Goal: Browse casually

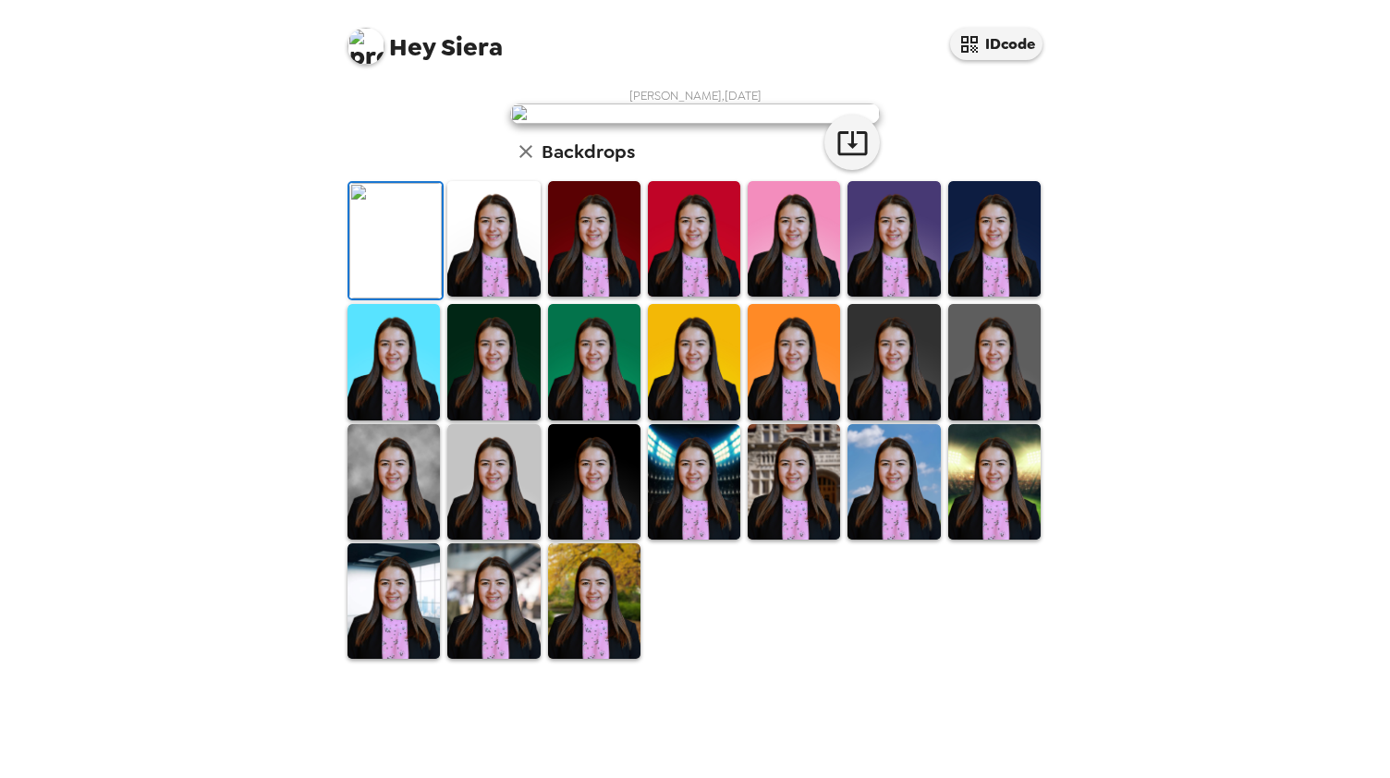
scroll to position [343, 0]
click at [528, 540] on img at bounding box center [493, 482] width 92 height 116
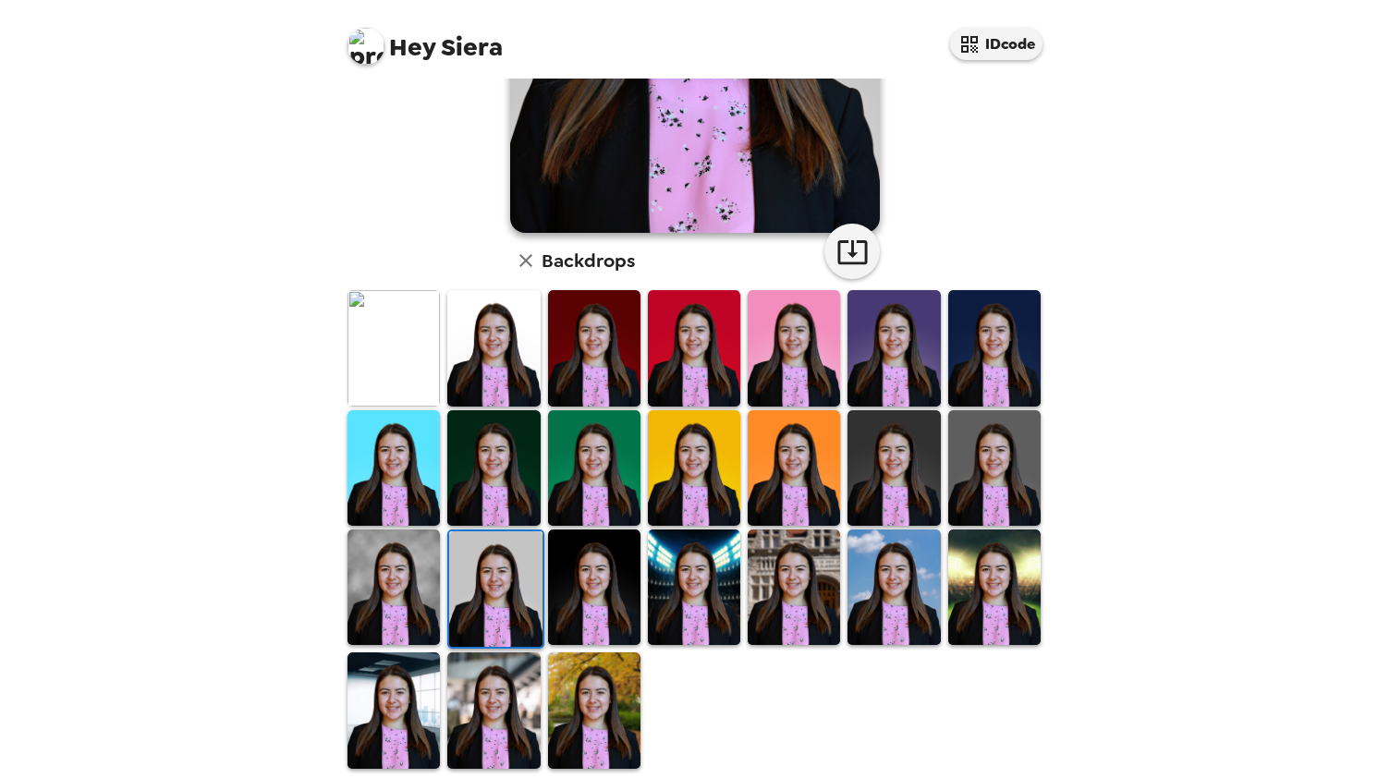
scroll to position [334, 0]
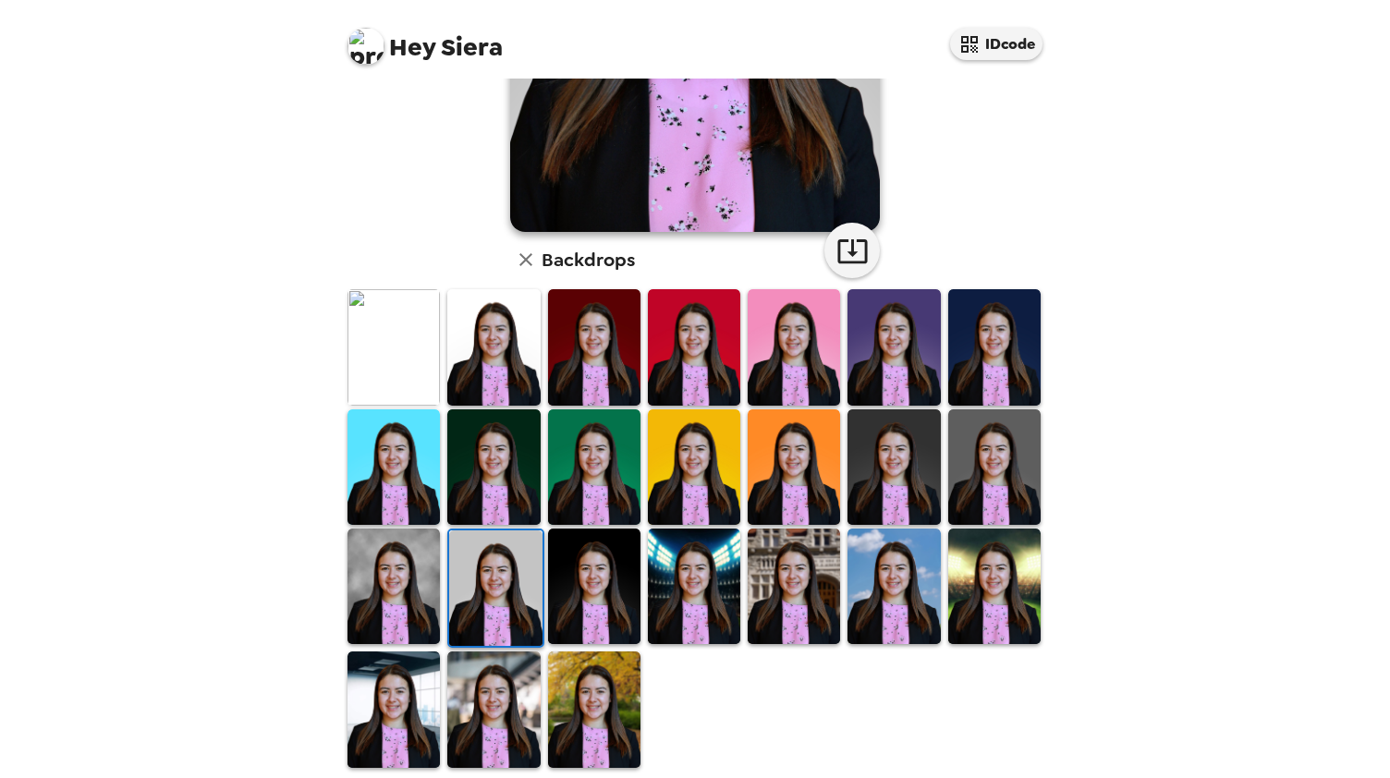
click at [967, 433] on img at bounding box center [995, 468] width 92 height 116
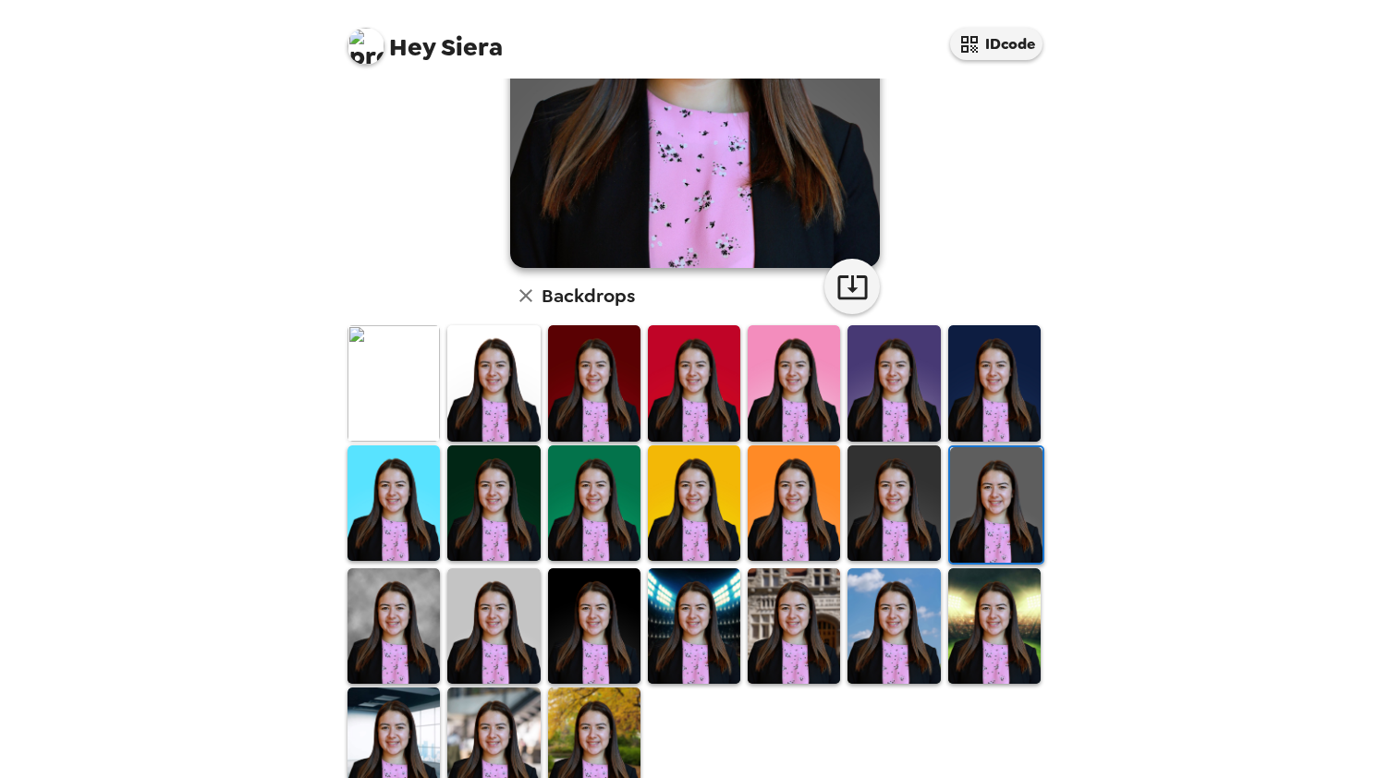
scroll to position [301, 0]
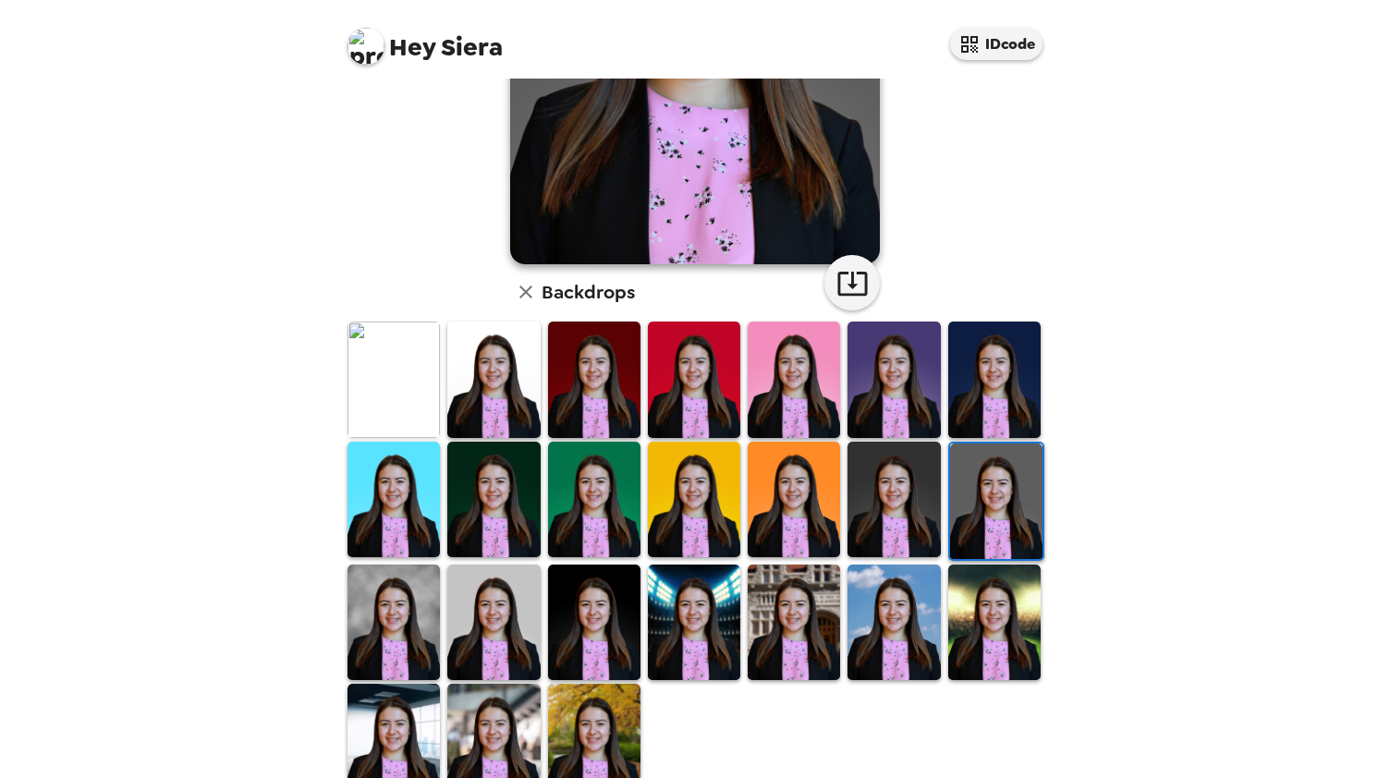
click at [378, 622] on img at bounding box center [394, 623] width 92 height 116
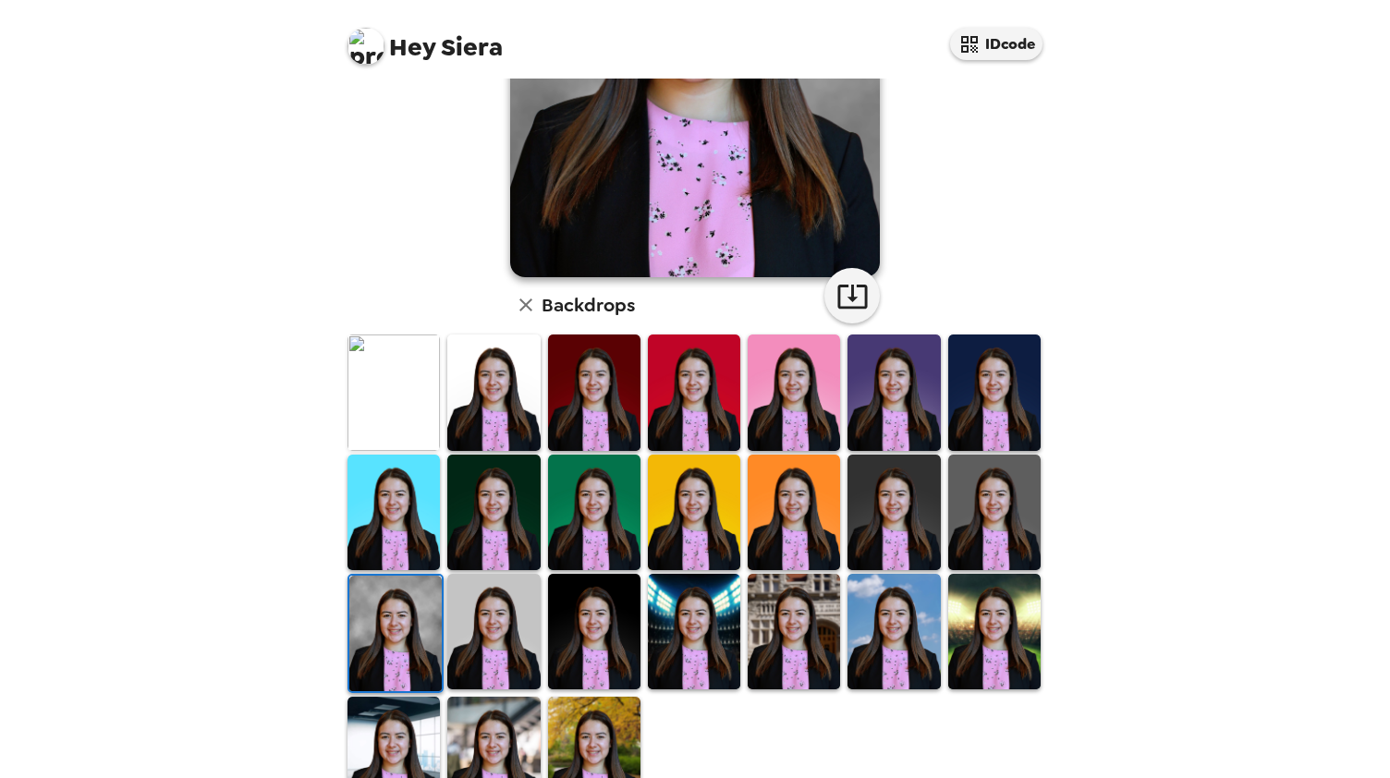
scroll to position [342, 0]
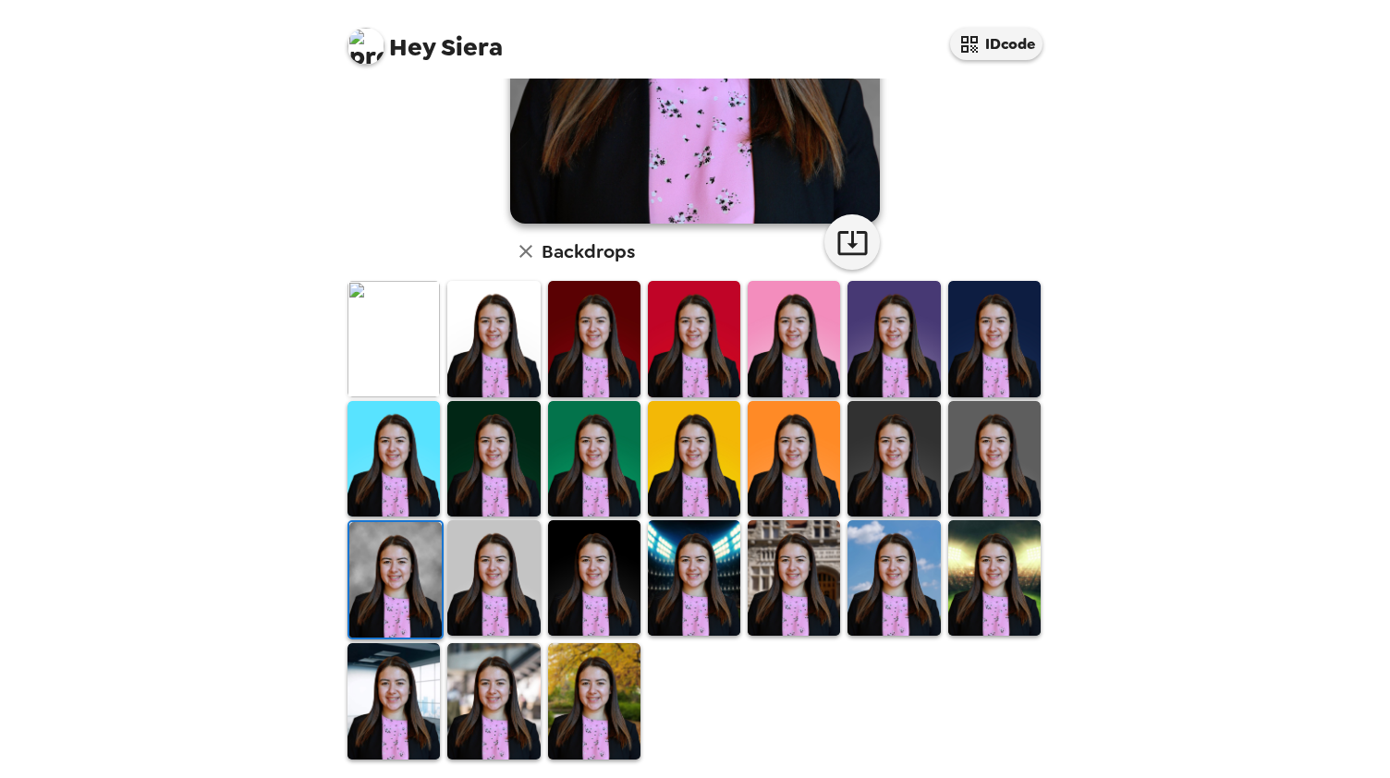
click at [484, 698] on img at bounding box center [493, 701] width 92 height 116
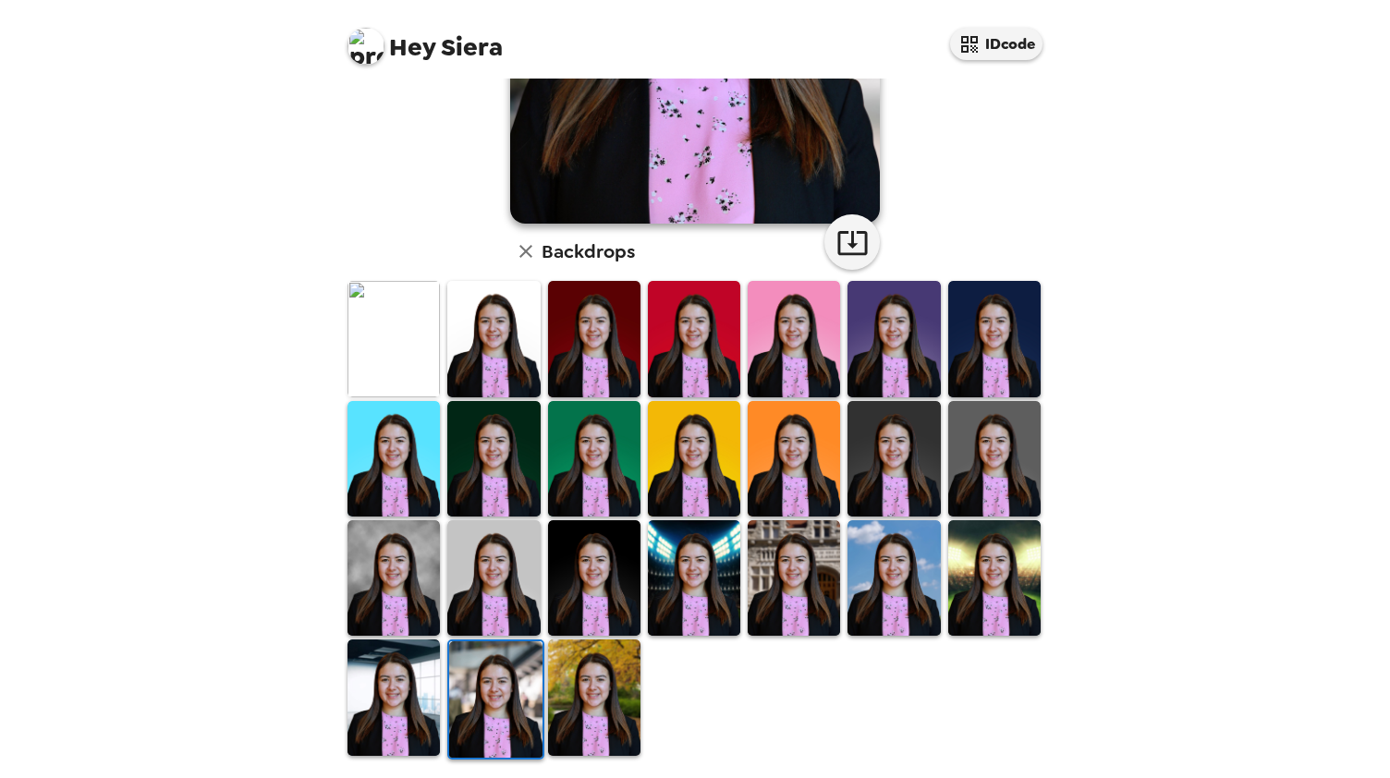
click at [379, 669] on img at bounding box center [394, 698] width 92 height 116
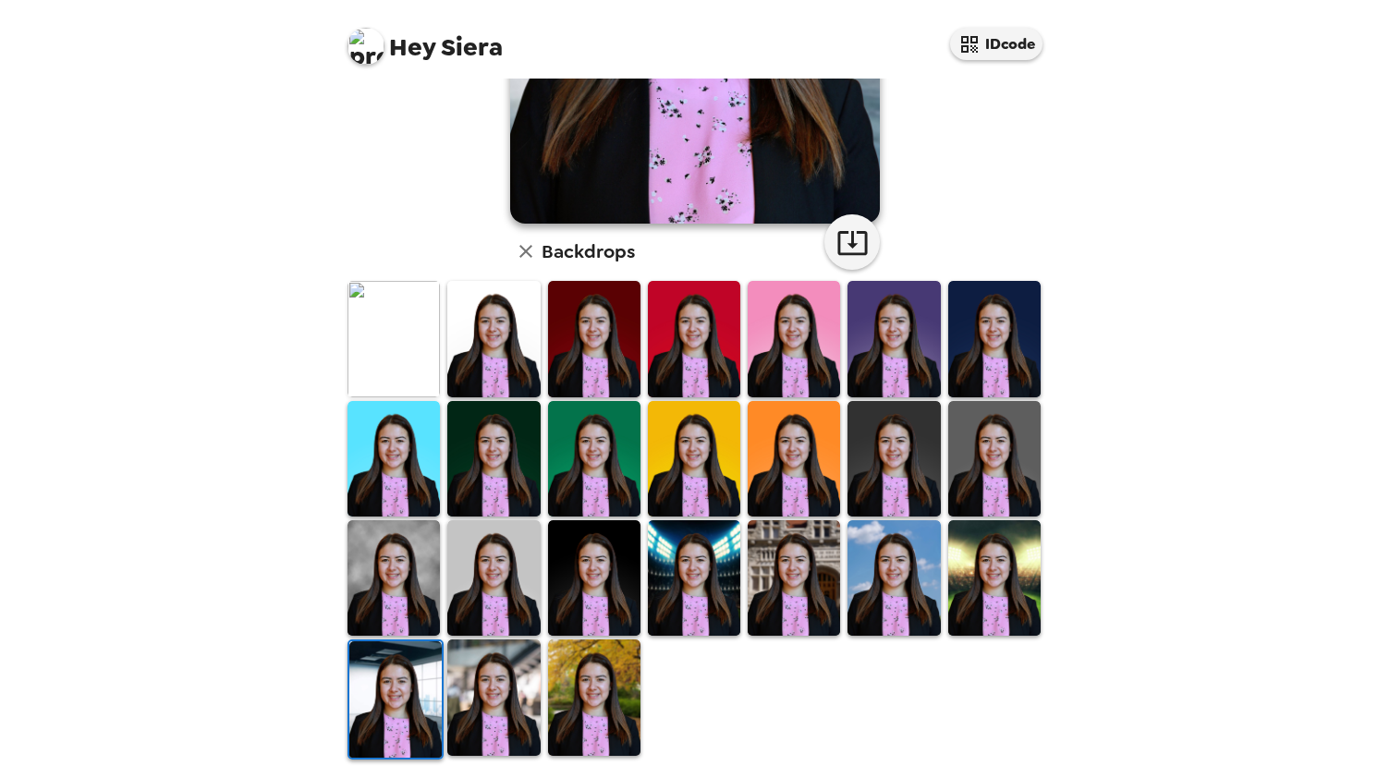
click at [487, 566] on img at bounding box center [493, 578] width 92 height 116
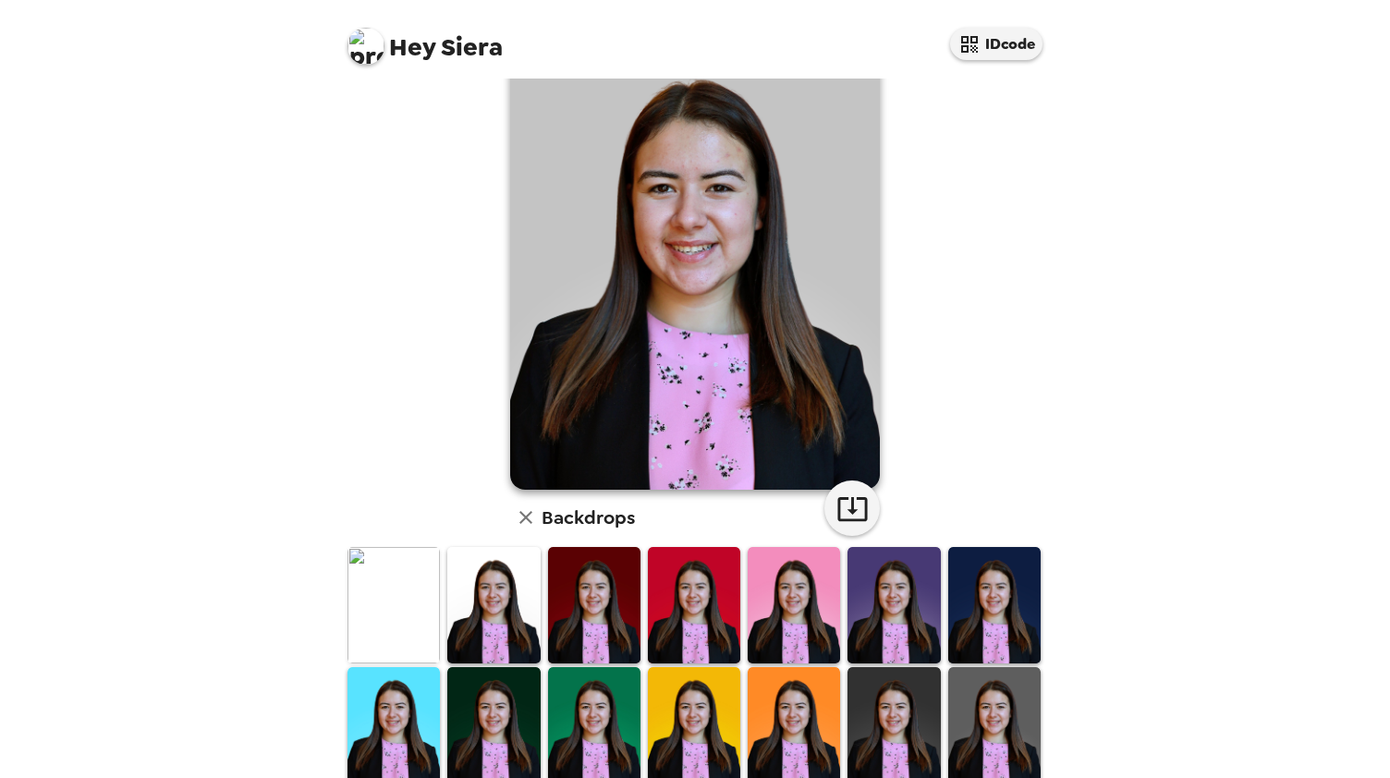
scroll to position [0, 0]
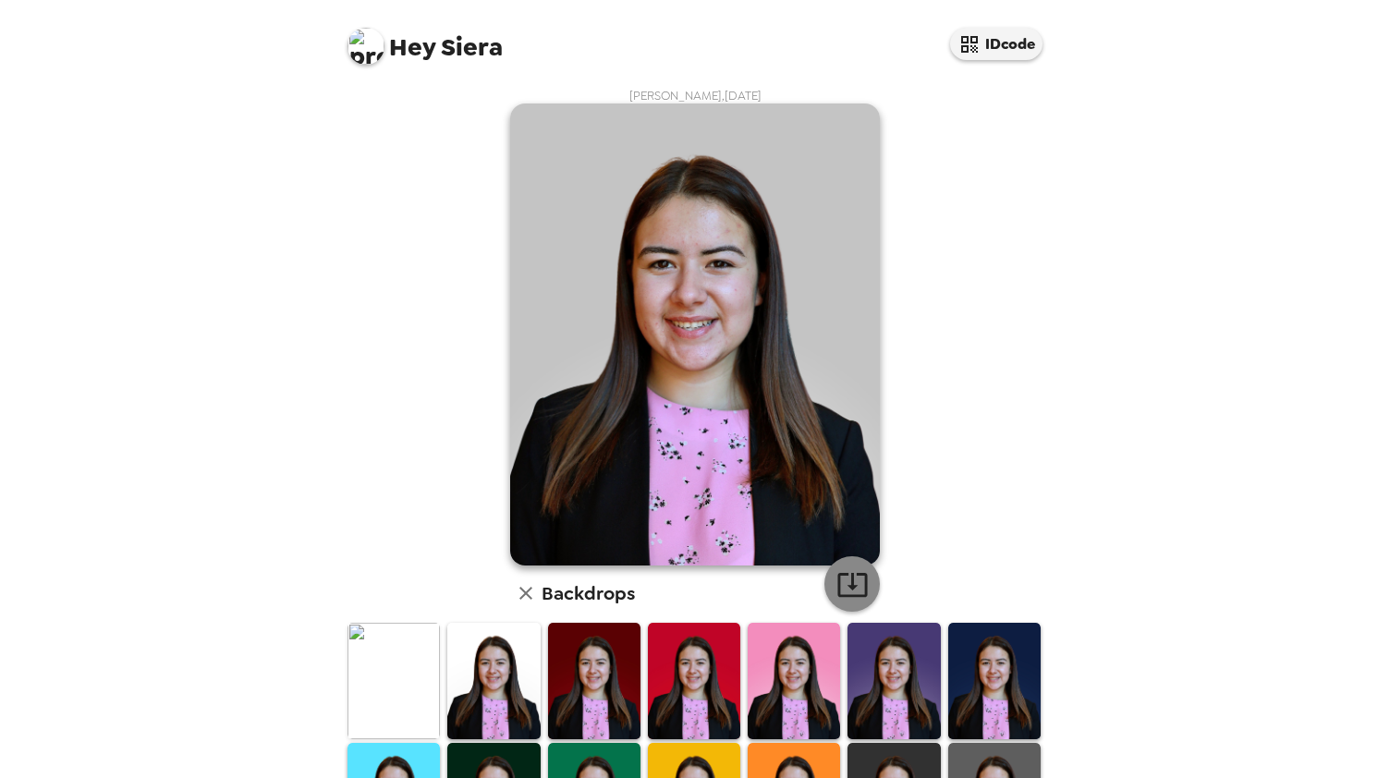
click at [860, 578] on icon "button" at bounding box center [853, 585] width 30 height 24
click at [1001, 679] on img at bounding box center [995, 681] width 92 height 116
